Goal: Task Accomplishment & Management: Manage account settings

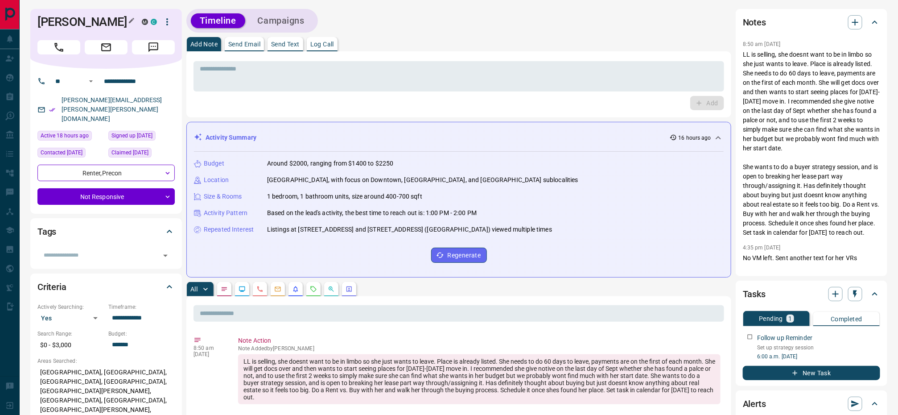
drag, startPoint x: 123, startPoint y: 37, endPoint x: 31, endPoint y: 3, distance: 98.6
copy h1 "[PERSON_NAME]"
drag, startPoint x: 174, startPoint y: 112, endPoint x: 61, endPoint y: 114, distance: 113.7
click at [61, 114] on p "[PERSON_NAME][EMAIL_ADDRESS][PERSON_NAME][PERSON_NAME][DOMAIN_NAME]" at bounding box center [117, 109] width 116 height 33
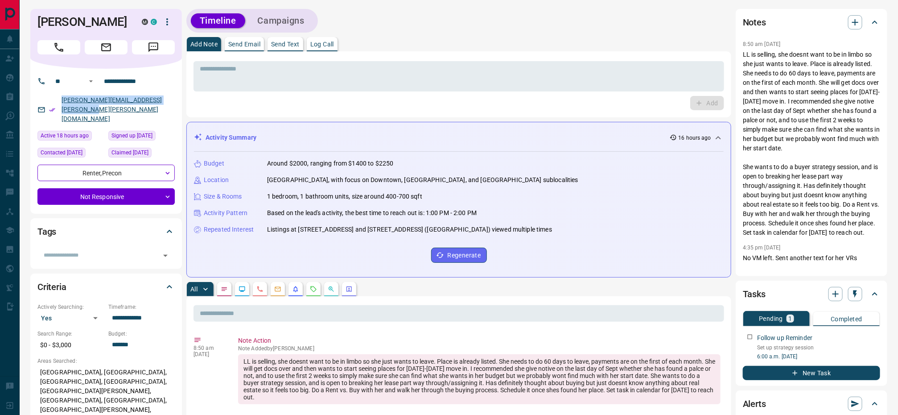
copy link "[PERSON_NAME][EMAIL_ADDRESS][PERSON_NAME][PERSON_NAME][DOMAIN_NAME]"
drag, startPoint x: 163, startPoint y: 94, endPoint x: 55, endPoint y: 86, distance: 108.6
click at [55, 86] on div "**********" at bounding box center [106, 141] width 152 height 145
click at [168, 20] on icon "button" at bounding box center [167, 21] width 11 height 11
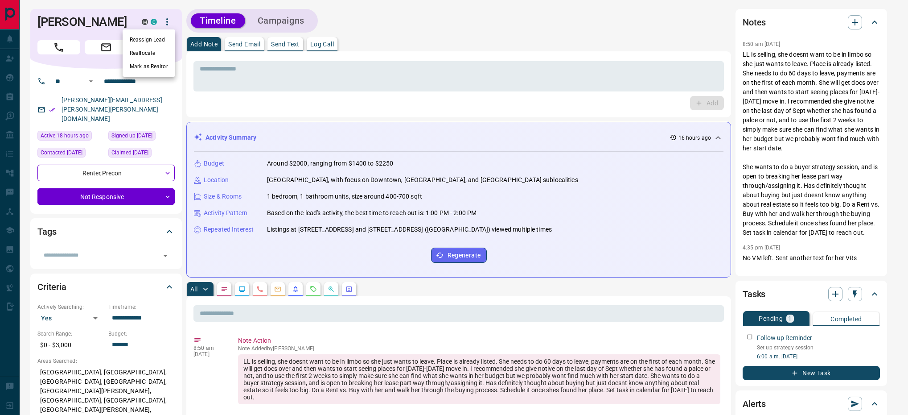
click at [163, 43] on li "Reassign Lead" at bounding box center [149, 39] width 53 height 13
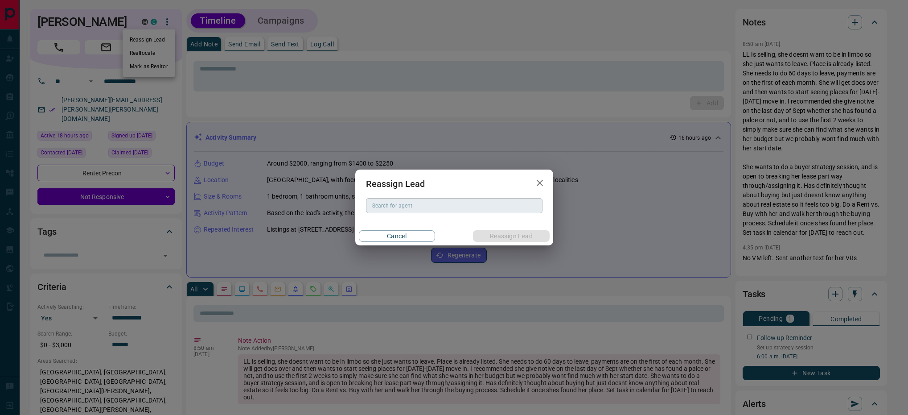
click at [445, 206] on input "Search for agent" at bounding box center [454, 206] width 170 height 10
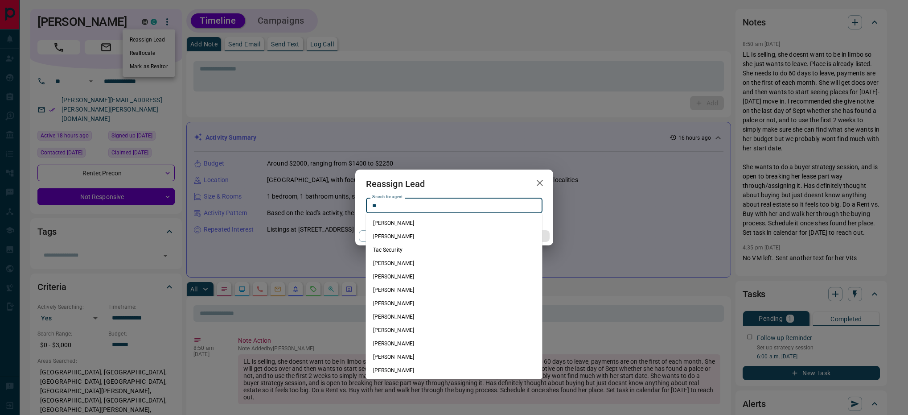
click at [395, 238] on li "[PERSON_NAME]" at bounding box center [454, 236] width 177 height 13
type input "**********"
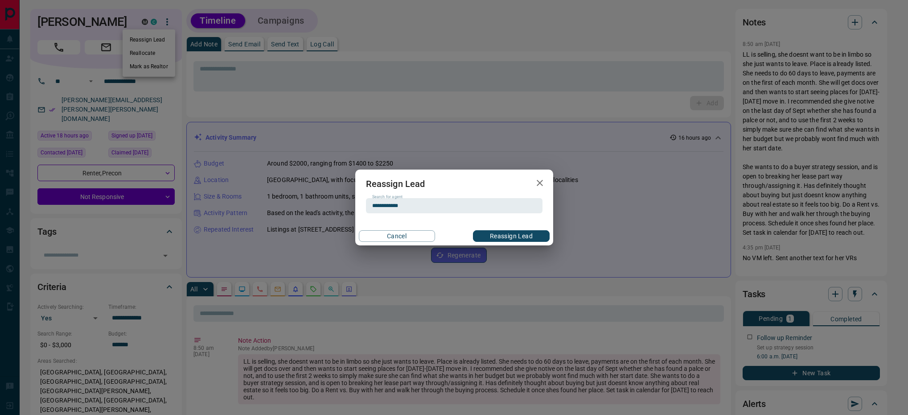
click at [507, 230] on button "Reassign Lead" at bounding box center [511, 236] width 76 height 12
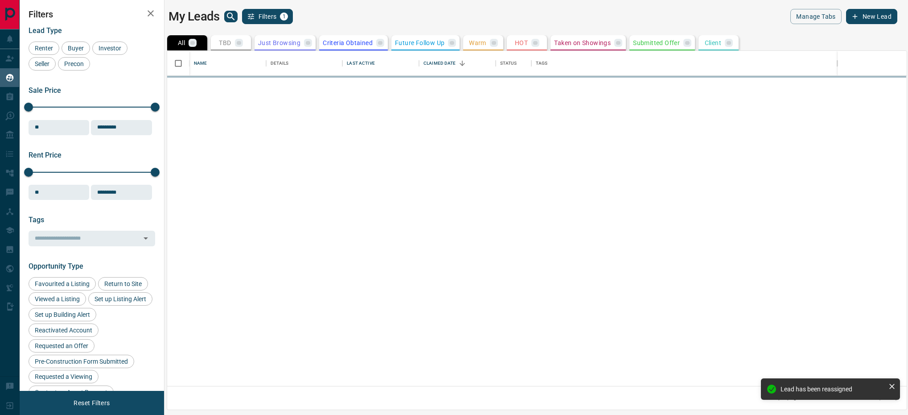
scroll to position [11, 11]
